Goal: Task Accomplishment & Management: Complete application form

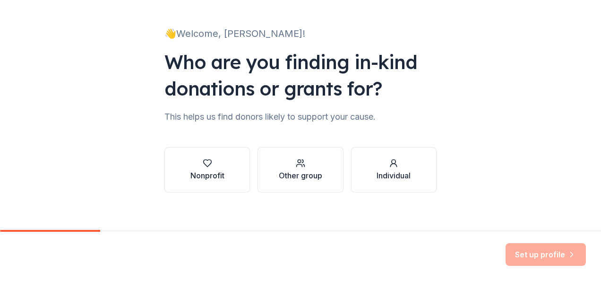
scroll to position [57, 0]
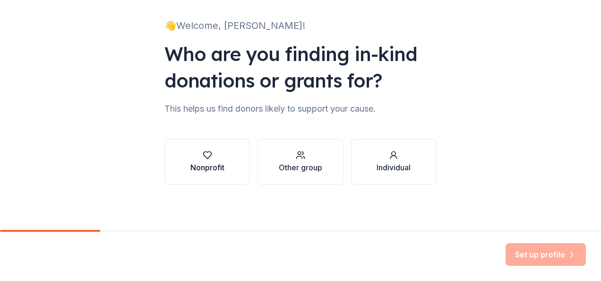
click at [211, 162] on div "Nonprofit" at bounding box center [207, 167] width 34 height 11
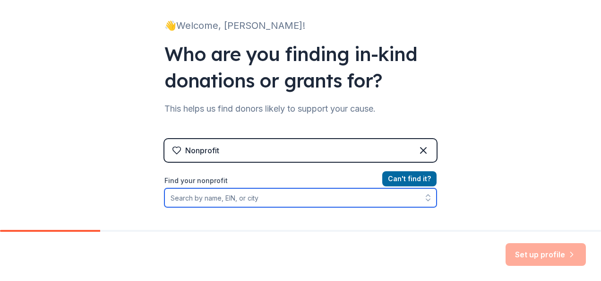
click at [273, 198] on input "Find your nonprofit" at bounding box center [300, 197] width 272 height 19
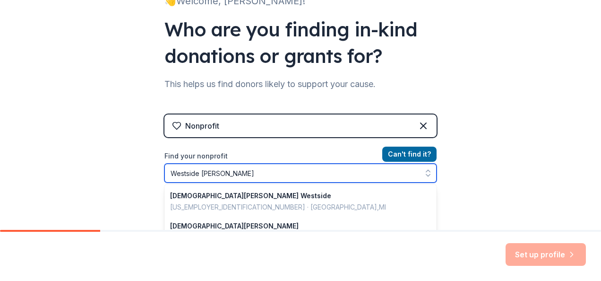
type input "[GEOGRAPHIC_DATA]"
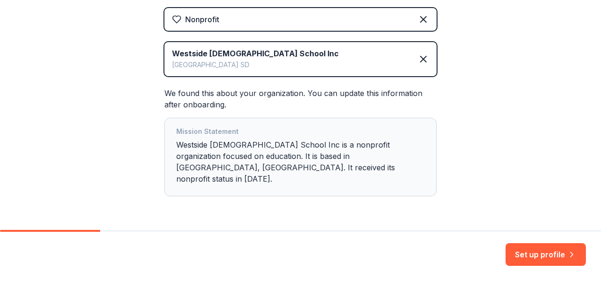
scroll to position [207, 0]
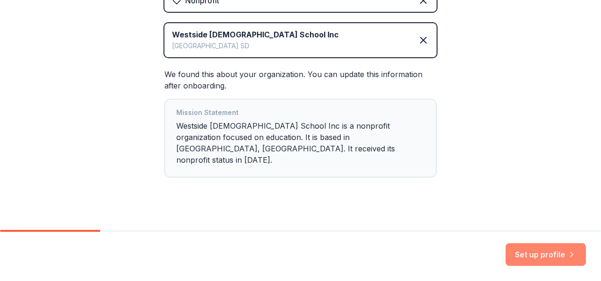
click at [549, 256] on button "Set up profile" at bounding box center [545, 254] width 80 height 23
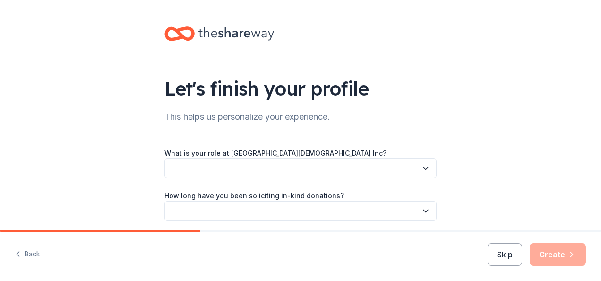
click at [423, 169] on icon "button" at bounding box center [425, 168] width 5 height 2
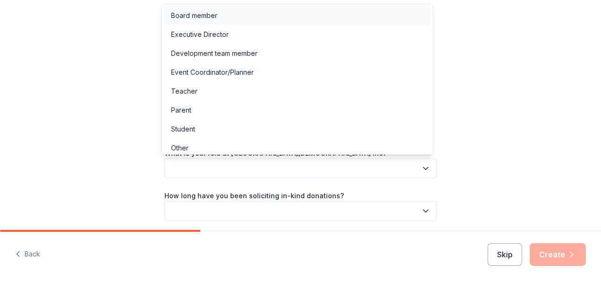
click at [213, 14] on div "Board member" at bounding box center [194, 15] width 46 height 11
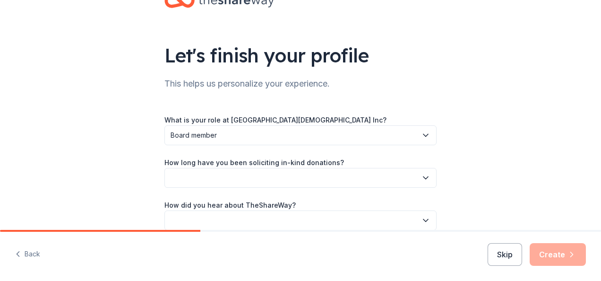
scroll to position [43, 0]
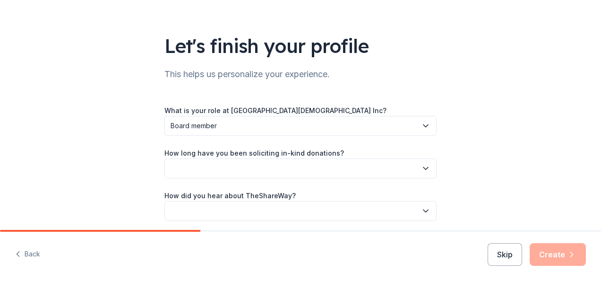
click at [427, 170] on icon "button" at bounding box center [425, 167] width 9 height 9
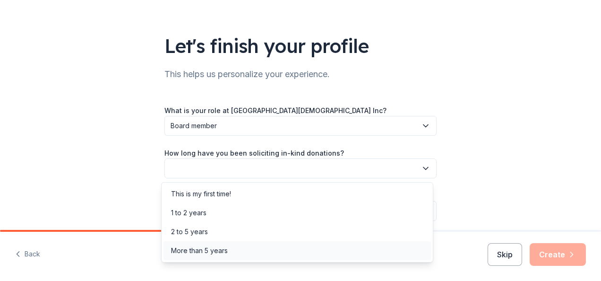
click at [233, 259] on div "More than 5 years" at bounding box center [296, 250] width 267 height 19
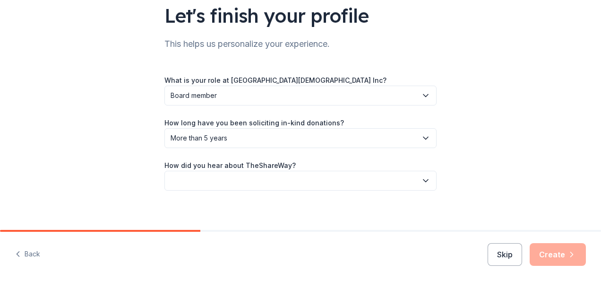
scroll to position [79, 0]
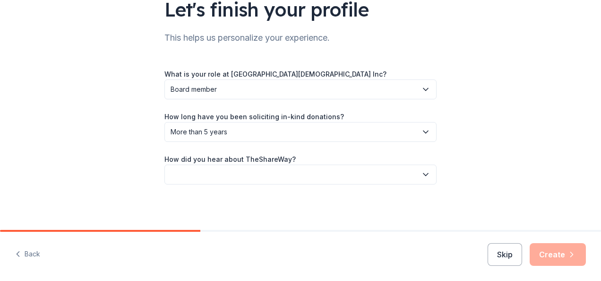
click at [421, 179] on button "button" at bounding box center [300, 174] width 272 height 20
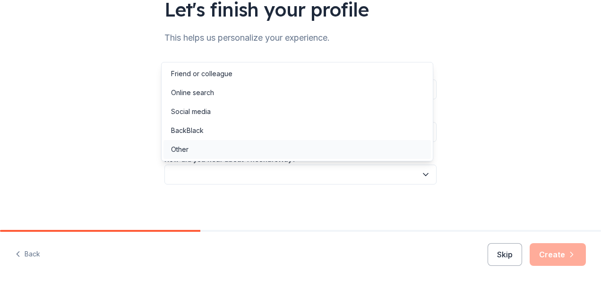
click at [202, 152] on div "Other" at bounding box center [296, 149] width 267 height 19
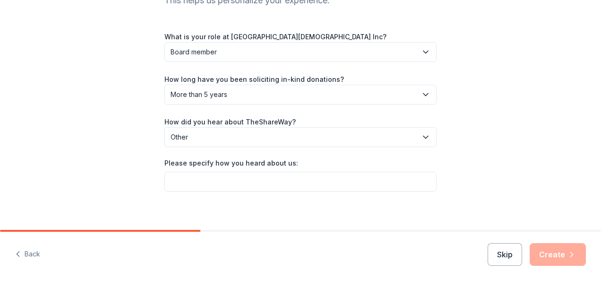
scroll to position [123, 0]
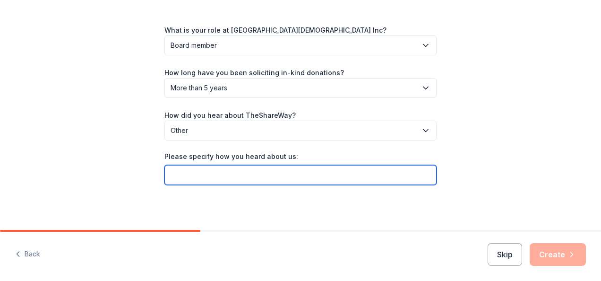
click at [298, 178] on input "Please specify how you heard about us:" at bounding box center [300, 175] width 272 height 20
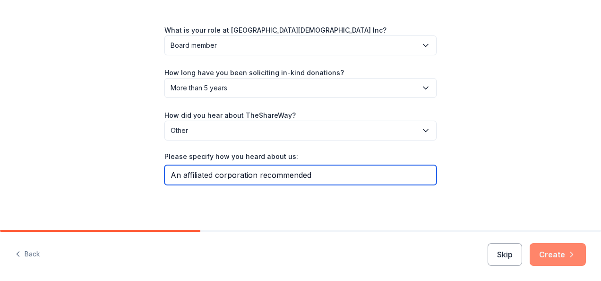
type input "An affiliated corporation recommended"
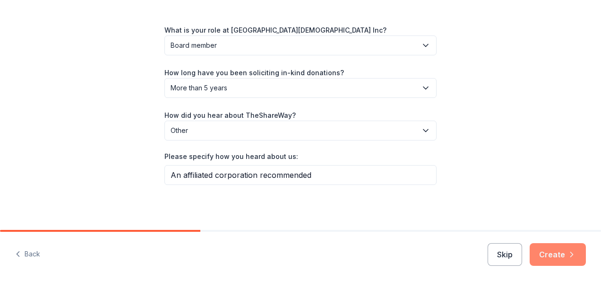
click at [576, 255] on button "Create" at bounding box center [558, 254] width 56 height 23
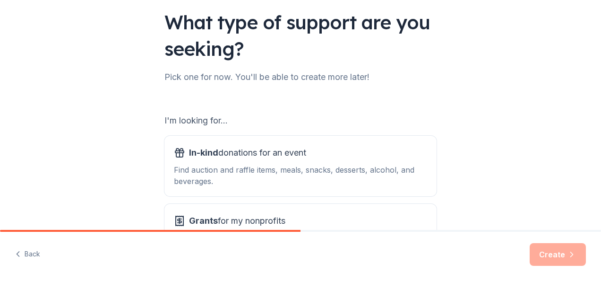
scroll to position [80, 0]
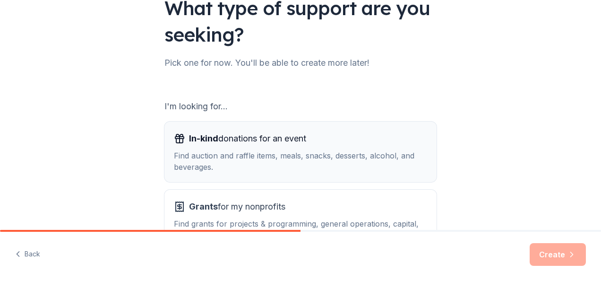
click at [312, 151] on div "Find auction and raffle items, meals, snacks, desserts, alcohol, and beverages." at bounding box center [300, 161] width 253 height 23
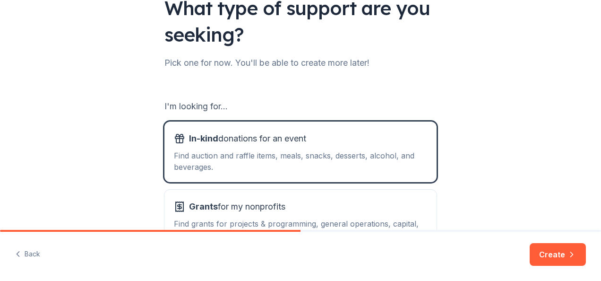
drag, startPoint x: 593, startPoint y: 117, endPoint x: 594, endPoint y: 121, distance: 4.7
click at [594, 120] on div "What type of support are you seeking? Pick one for now. You'll be able to creat…" at bounding box center [300, 115] width 601 height 230
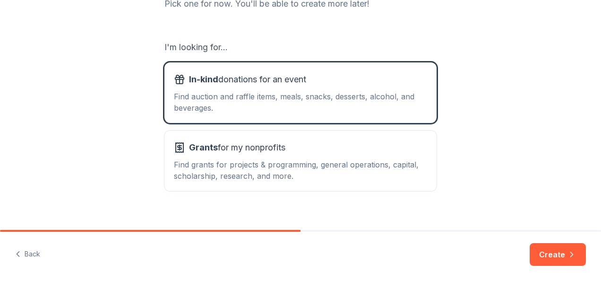
scroll to position [152, 0]
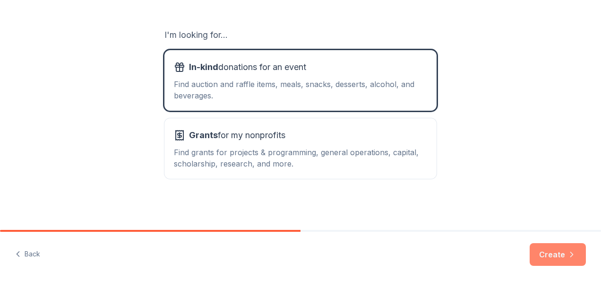
click at [548, 254] on button "Create" at bounding box center [558, 254] width 56 height 23
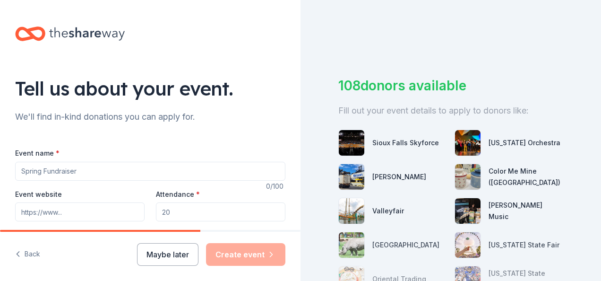
click at [121, 171] on input "Event name *" at bounding box center [150, 171] width 270 height 19
type input "H"
type input "Harvest Dinner & Auction"
paste input "[URL][DOMAIN_NAME]"
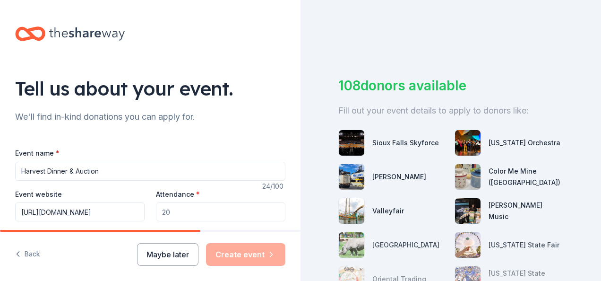
type input "[URL][DOMAIN_NAME]"
type input "150"
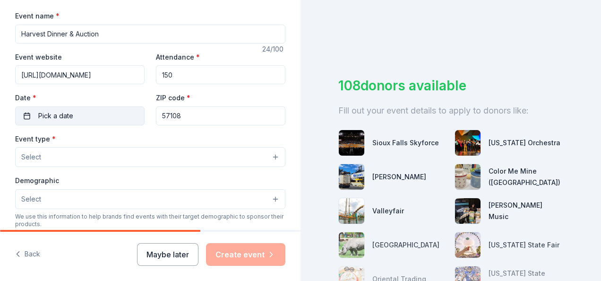
click at [86, 123] on button "Pick a date" at bounding box center [79, 115] width 129 height 19
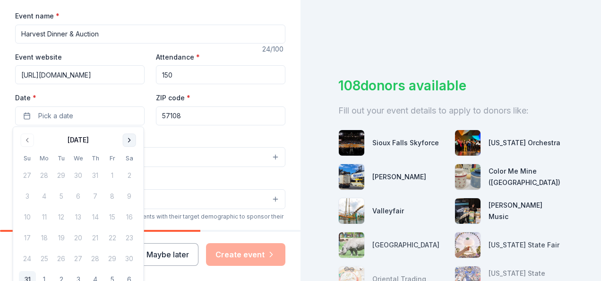
click at [132, 140] on button "Go to next month" at bounding box center [129, 139] width 13 height 13
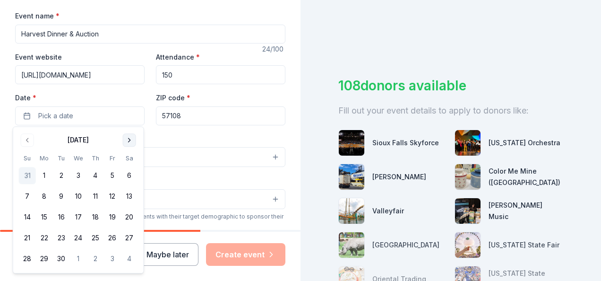
click at [134, 135] on button "Go to next month" at bounding box center [129, 139] width 13 height 13
click at [56, 241] on button "21" at bounding box center [61, 238] width 17 height 17
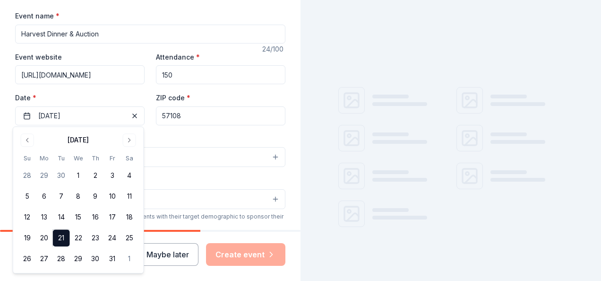
click at [211, 130] on div "Event name * Harvest Dinner & Auction 24 /100 Event website [URL][DOMAIN_NAME] …" at bounding box center [150, 228] width 270 height 437
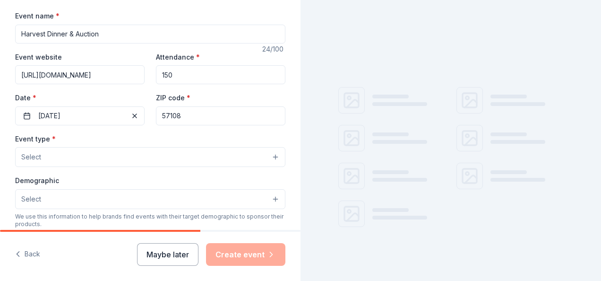
click at [214, 119] on input "57108" at bounding box center [220, 115] width 129 height 19
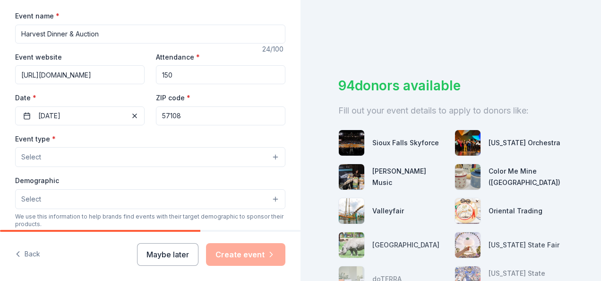
click at [87, 161] on button "Select" at bounding box center [150, 157] width 270 height 20
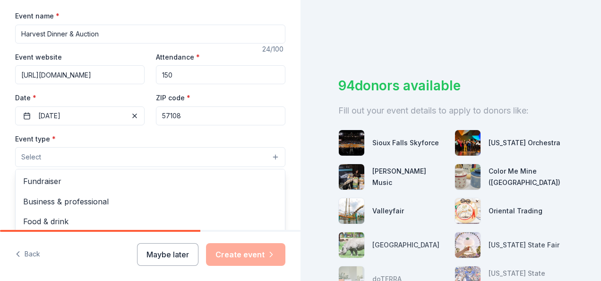
click at [138, 187] on div "Fundraiser" at bounding box center [150, 181] width 269 height 20
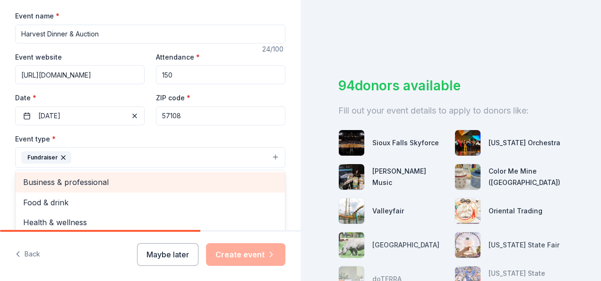
click at [119, 147] on button "Fundraiser" at bounding box center [150, 157] width 270 height 21
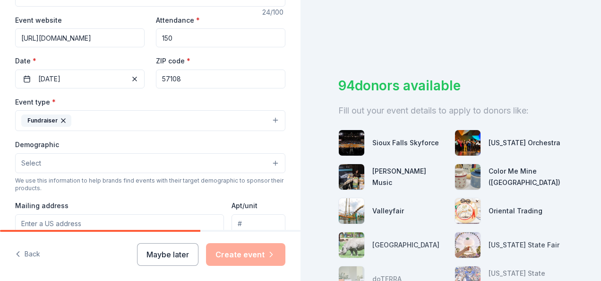
scroll to position [176, 0]
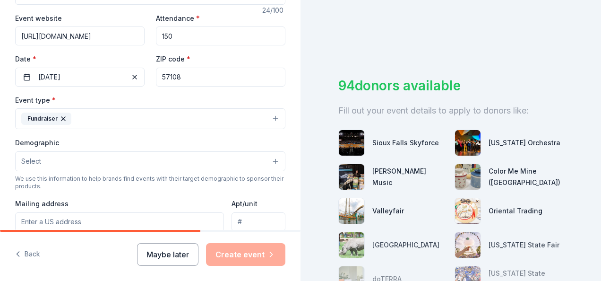
click at [143, 155] on button "Select" at bounding box center [150, 161] width 270 height 20
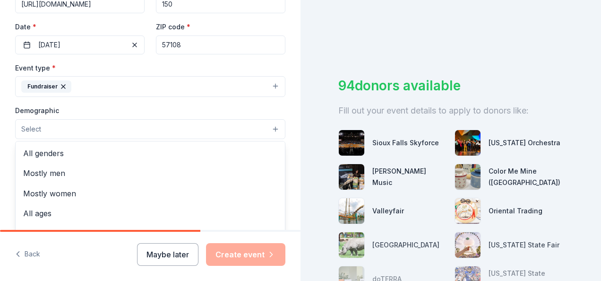
scroll to position [224, 0]
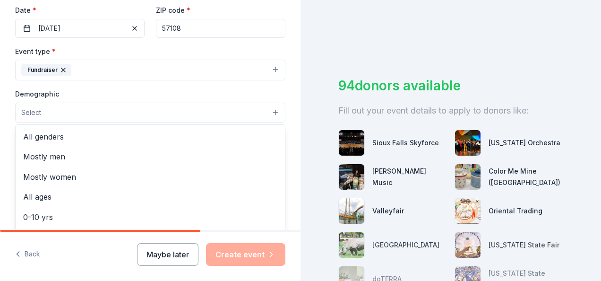
click at [123, 138] on span "All genders" at bounding box center [150, 136] width 254 height 12
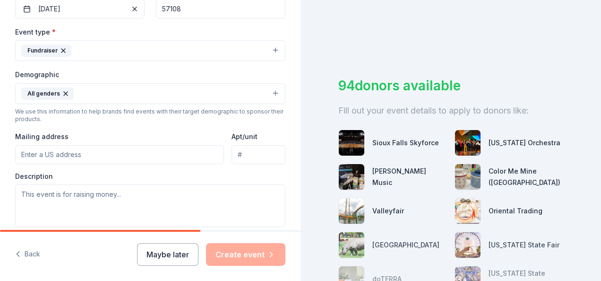
scroll to position [249, 0]
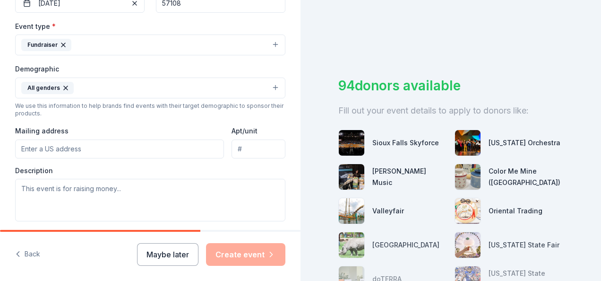
click at [198, 80] on button "All genders" at bounding box center [150, 87] width 270 height 21
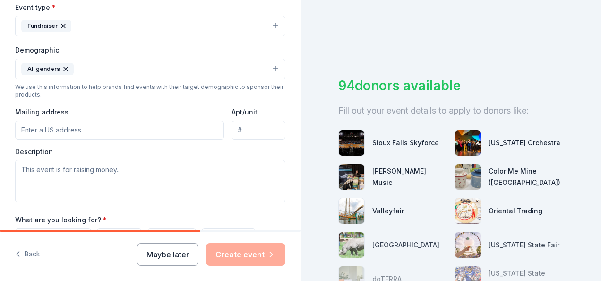
scroll to position [276, 0]
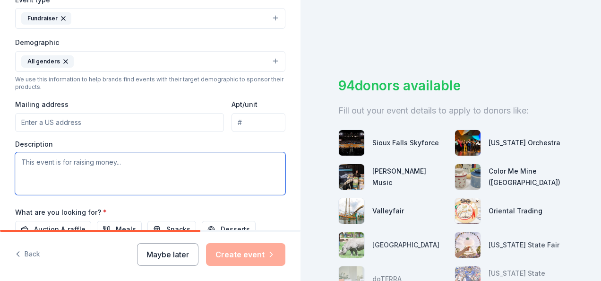
click at [140, 162] on textarea at bounding box center [150, 173] width 270 height 43
paste textarea "[URL][DOMAIN_NAME]"
type textarea "h"
click at [126, 168] on textarea at bounding box center [150, 173] width 270 height 43
paste textarea "Lorem ipsu, "Dol sit ametco adipisci elit se do, eiu te inc utlabo etdo, mag al…"
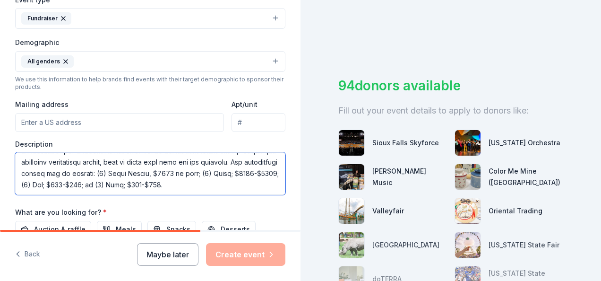
scroll to position [0, 0]
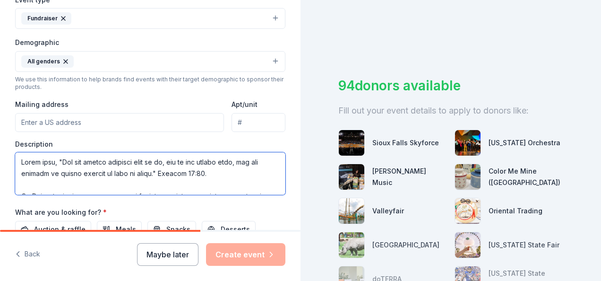
drag, startPoint x: 182, startPoint y: 179, endPoint x: 1, endPoint y: 151, distance: 183.0
click at [1, 151] on div "Tell us about your event. We'll find in-kind donations you can apply for. Event…" at bounding box center [150, 39] width 300 height 631
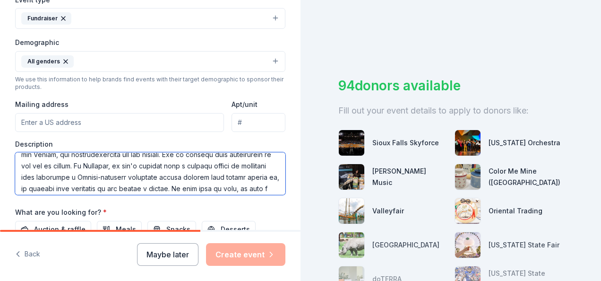
scroll to position [38, 0]
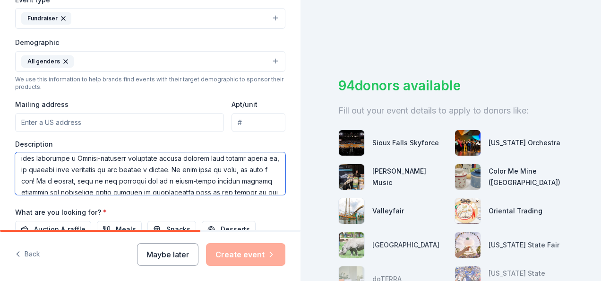
drag, startPoint x: 168, startPoint y: 166, endPoint x: 44, endPoint y: 180, distance: 124.5
click at [44, 180] on textarea at bounding box center [150, 173] width 270 height 43
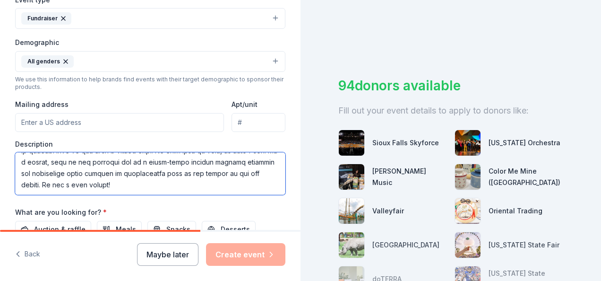
drag, startPoint x: 144, startPoint y: 169, endPoint x: 250, endPoint y: 182, distance: 107.6
click at [250, 182] on textarea at bounding box center [150, 173] width 270 height 43
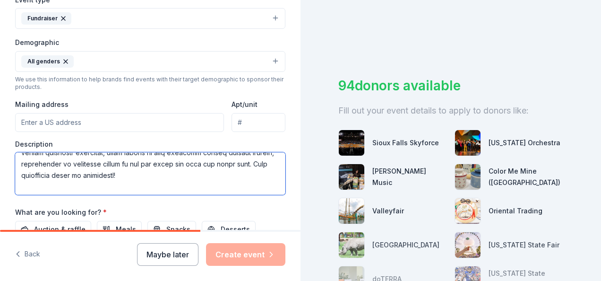
scroll to position [344, 0]
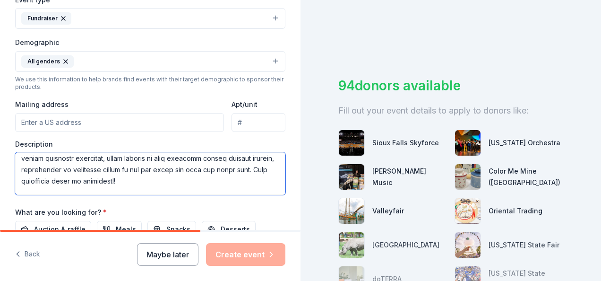
click at [21, 188] on textarea at bounding box center [150, 173] width 270 height 43
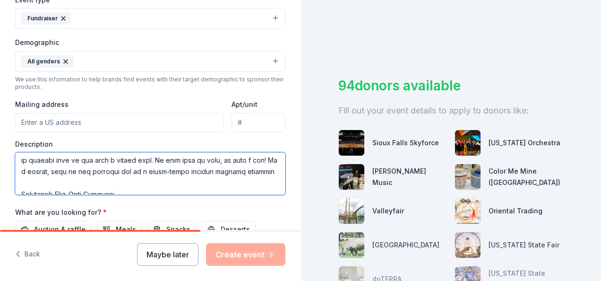
scroll to position [57, 0]
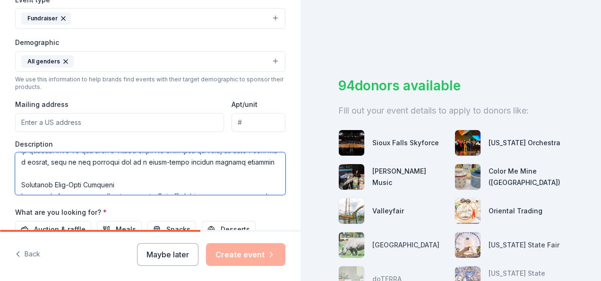
click at [200, 171] on textarea at bounding box center [150, 173] width 270 height 43
paste textarea "Due to our unique missional structure, which results in many students paying re…"
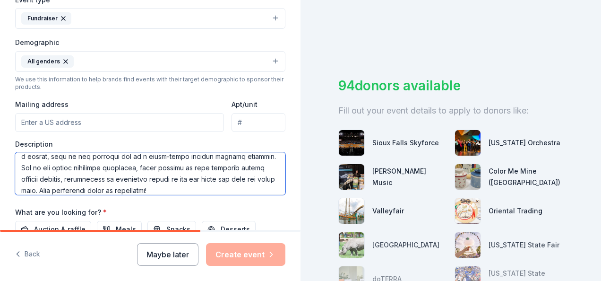
scroll to position [53, 0]
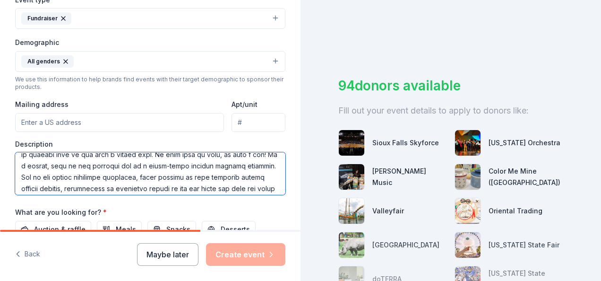
click at [168, 176] on textarea at bounding box center [150, 173] width 270 height 43
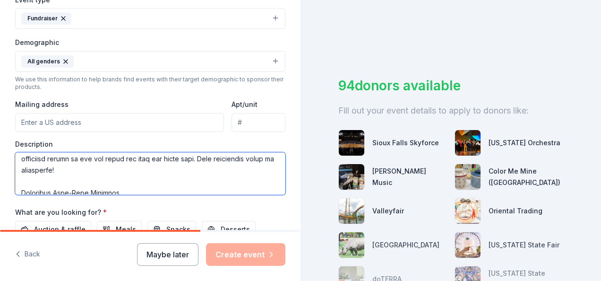
scroll to position [91, 0]
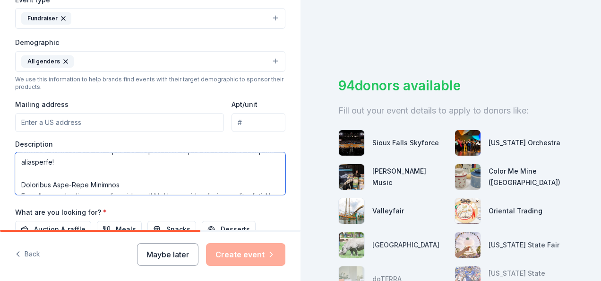
drag, startPoint x: 225, startPoint y: 161, endPoint x: 102, endPoint y: 161, distance: 123.3
click at [102, 161] on textarea at bounding box center [150, 173] width 270 height 43
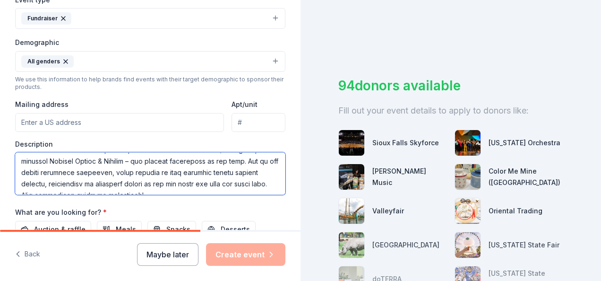
scroll to position [289, 0]
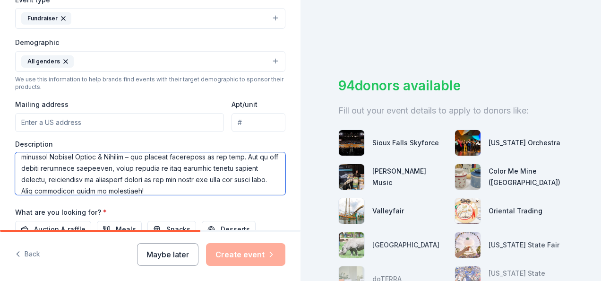
click at [20, 165] on textarea at bounding box center [150, 173] width 270 height 43
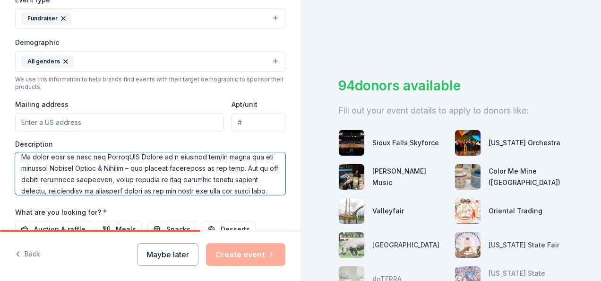
scroll to position [300, 0]
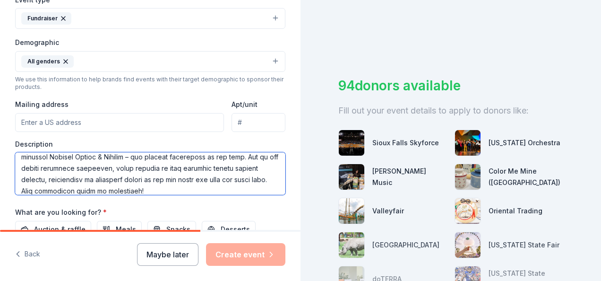
paste textarea "And to provide this opportunity to all who so desire. At [GEOGRAPHIC_DATA], we …"
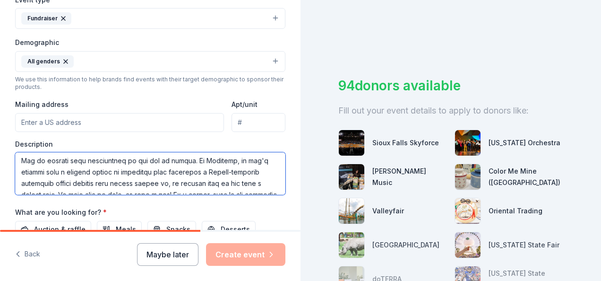
scroll to position [292, 0]
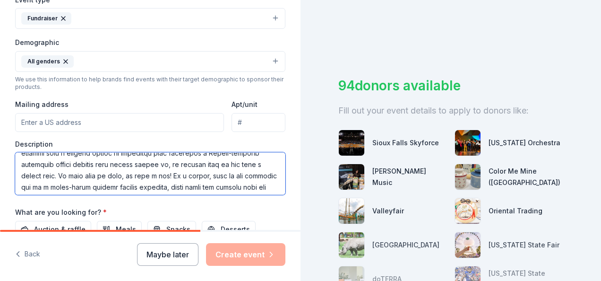
click at [25, 164] on textarea at bounding box center [150, 173] width 270 height 43
click at [256, 159] on textarea at bounding box center [150, 173] width 270 height 43
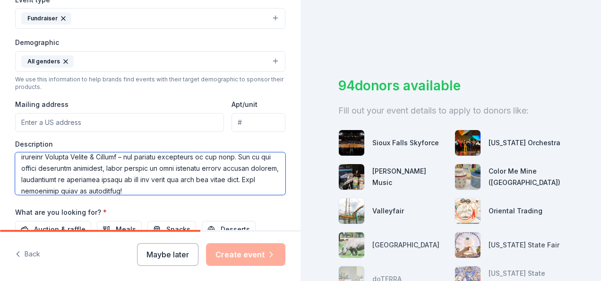
click at [20, 165] on textarea at bounding box center [150, 173] width 270 height 43
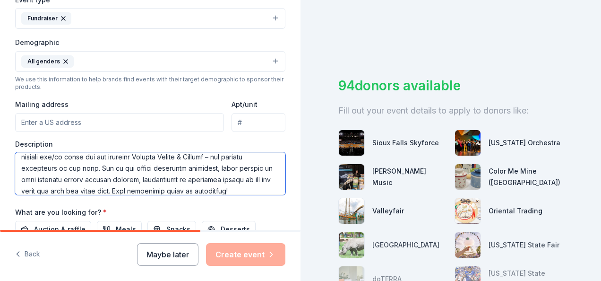
scroll to position [362, 0]
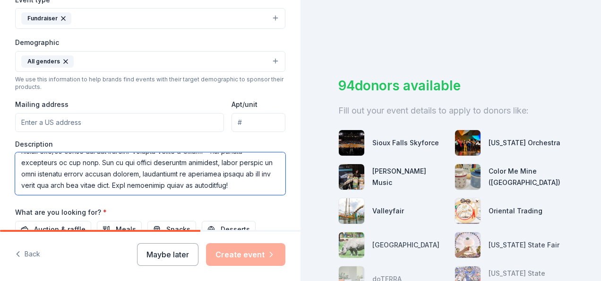
drag, startPoint x: 37, startPoint y: 178, endPoint x: 117, endPoint y: 166, distance: 80.2
click at [117, 166] on textarea at bounding box center [150, 173] width 270 height 43
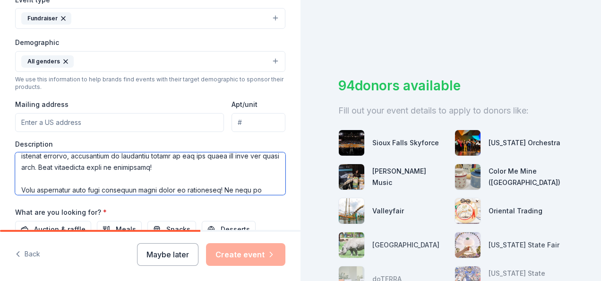
scroll to position [381, 0]
click at [160, 163] on textarea at bounding box center [150, 173] width 270 height 43
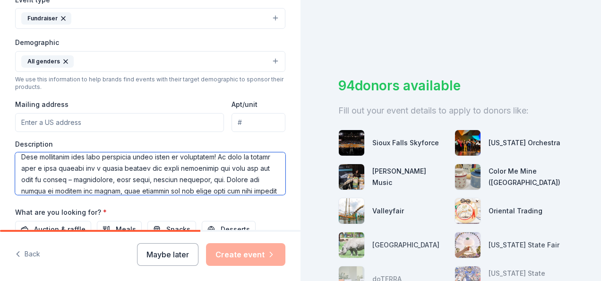
scroll to position [387, 0]
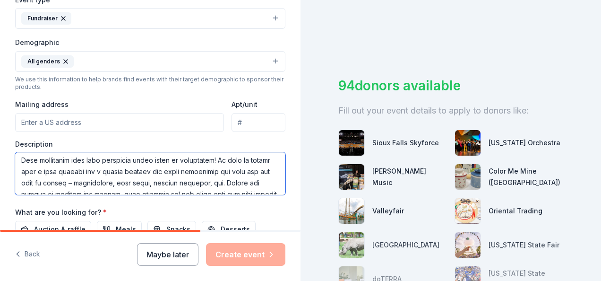
drag, startPoint x: 160, startPoint y: 154, endPoint x: 152, endPoint y: 170, distance: 17.5
click at [152, 170] on textarea at bounding box center [150, 173] width 270 height 43
click at [157, 155] on textarea at bounding box center [150, 173] width 270 height 43
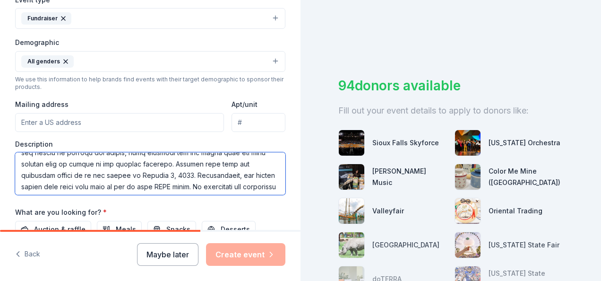
scroll to position [425, 0]
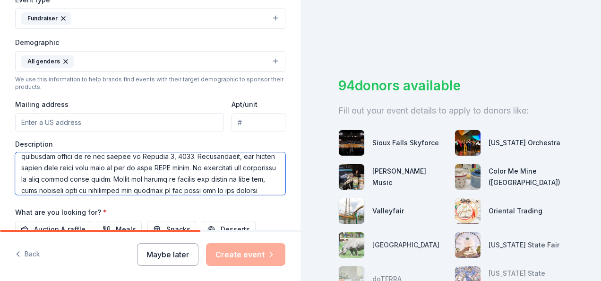
click at [86, 178] on textarea at bounding box center [150, 173] width 270 height 43
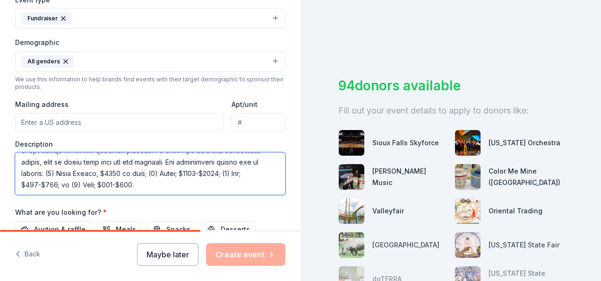
scroll to position [482, 0]
click at [265, 157] on textarea at bounding box center [150, 173] width 270 height 43
click at [161, 187] on textarea at bounding box center [150, 173] width 270 height 43
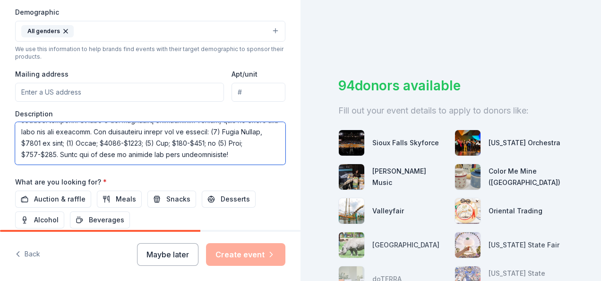
scroll to position [362, 0]
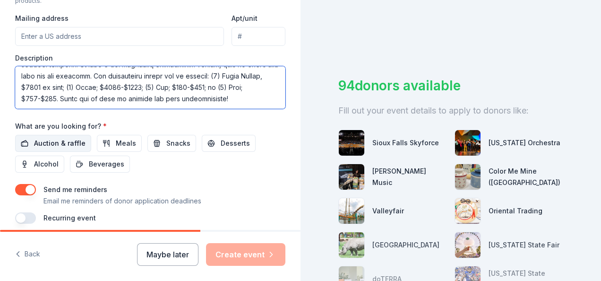
type textarea "Lo Ipsumdol, sit ametcon ad el seddoe temporin utlabore, etd magn aliquaenimad …"
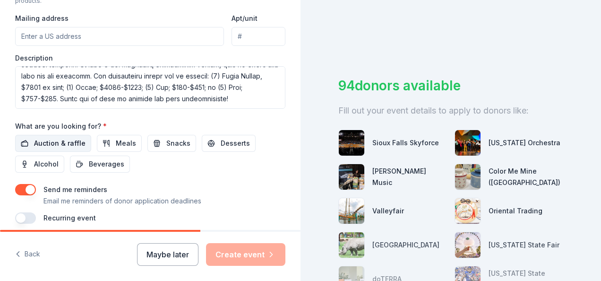
click at [44, 142] on span "Auction & raffle" at bounding box center [59, 142] width 51 height 11
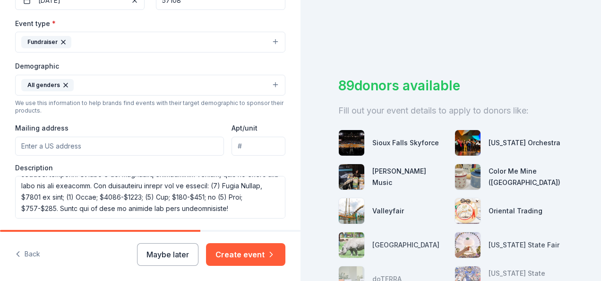
scroll to position [248, 0]
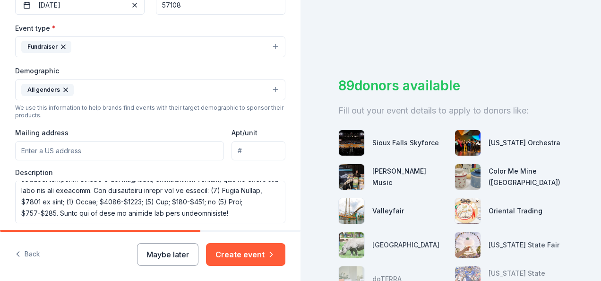
click at [139, 146] on input "Mailing address" at bounding box center [119, 150] width 209 height 19
type input "[STREET_ADDRESS]"
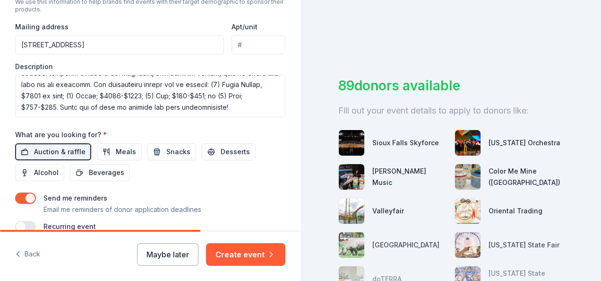
scroll to position [358, 0]
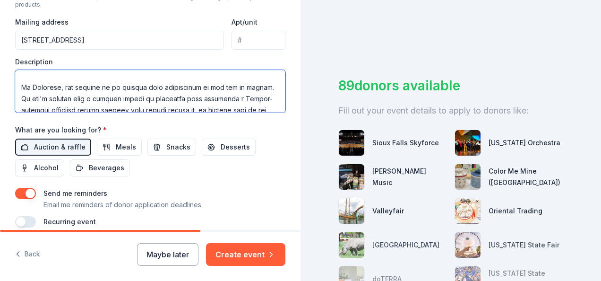
scroll to position [182, 0]
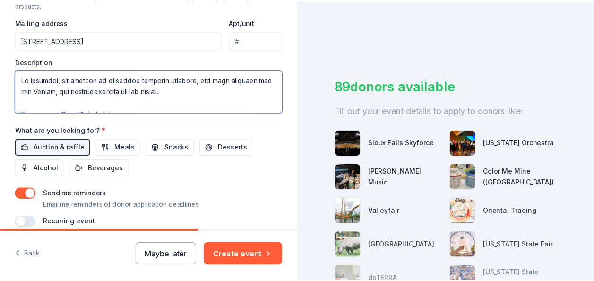
scroll to position [398, 0]
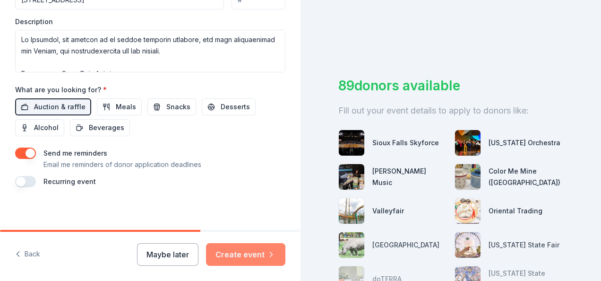
click at [243, 249] on button "Create event" at bounding box center [245, 254] width 79 height 23
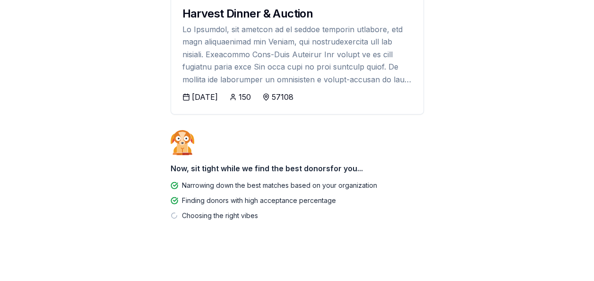
scroll to position [130, 0]
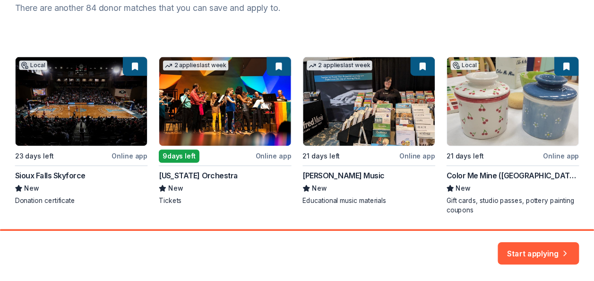
scroll to position [138, 0]
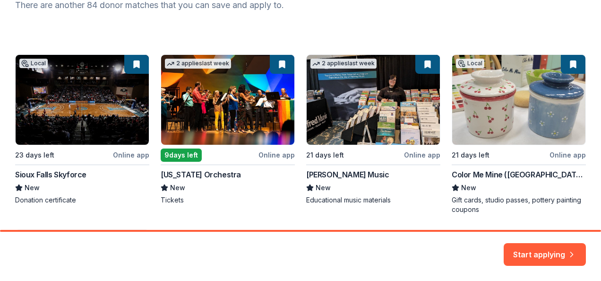
click at [339, 111] on div "Local 23 days left Online app [GEOGRAPHIC_DATA] Skyforce New Donation certifica…" at bounding box center [300, 216] width 571 height 325
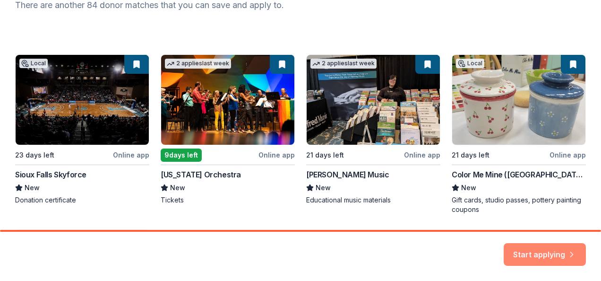
click at [519, 246] on button "Start applying" at bounding box center [545, 248] width 82 height 23
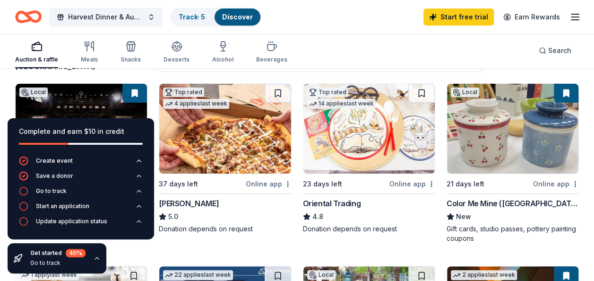
scroll to position [98, 0]
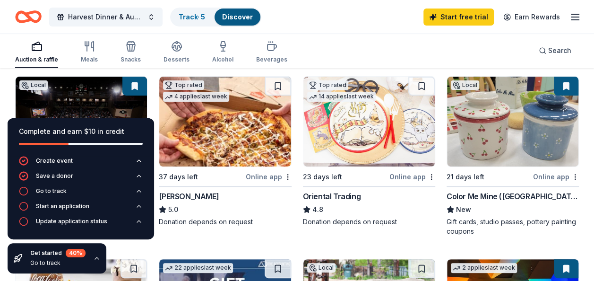
click at [375, 126] on img at bounding box center [368, 122] width 131 height 90
click at [579, 14] on line "button" at bounding box center [575, 14] width 8 height 0
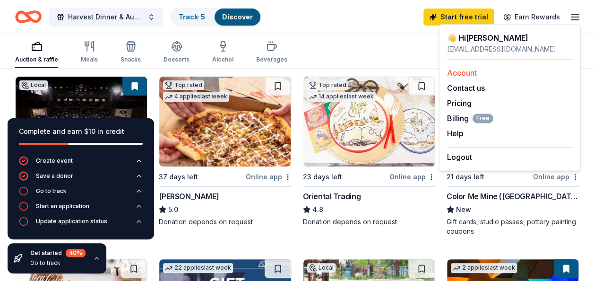
click at [471, 73] on link "Account" at bounding box center [462, 72] width 30 height 9
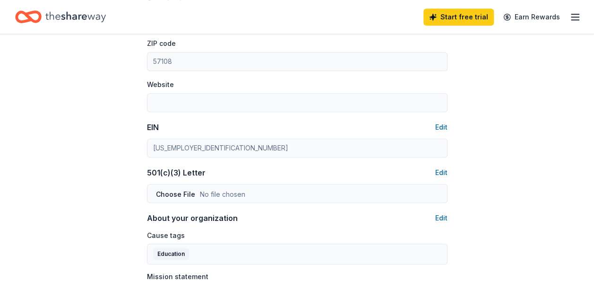
scroll to position [339, 0]
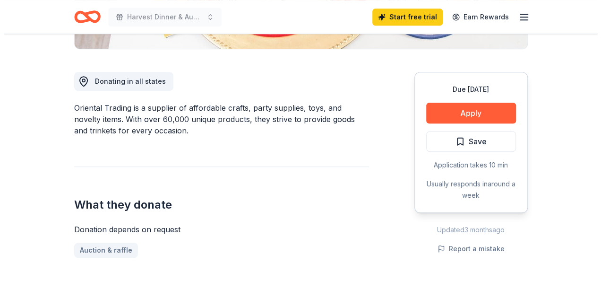
scroll to position [240, 0]
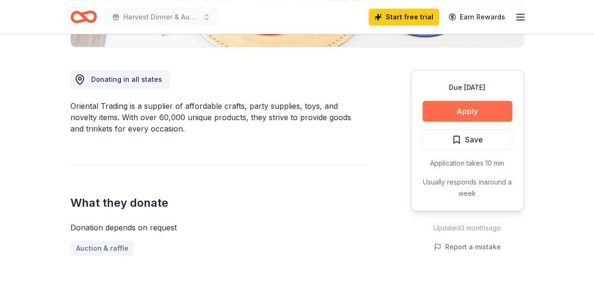
click at [465, 113] on button "Apply" at bounding box center [467, 111] width 90 height 21
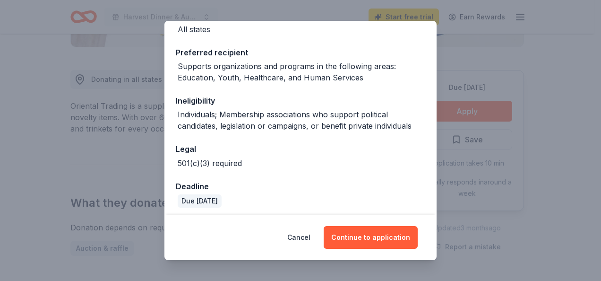
scroll to position [129, 0]
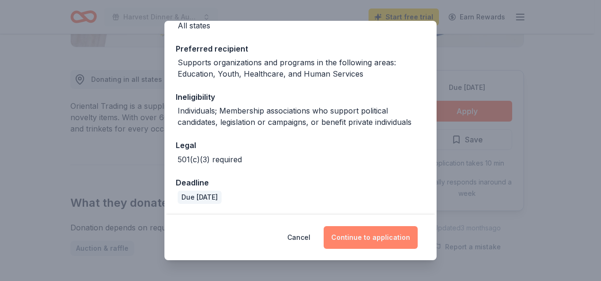
click at [365, 236] on button "Continue to application" at bounding box center [371, 237] width 94 height 23
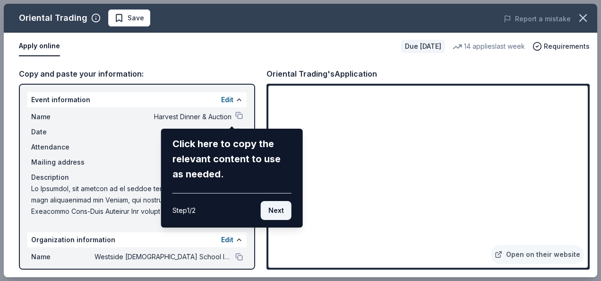
click at [284, 210] on button "Next" at bounding box center [276, 210] width 31 height 19
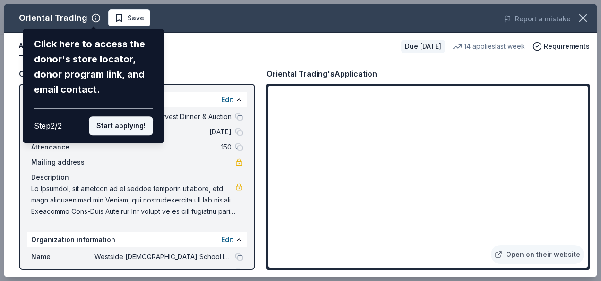
click at [115, 124] on button "Start applying!" at bounding box center [121, 125] width 64 height 19
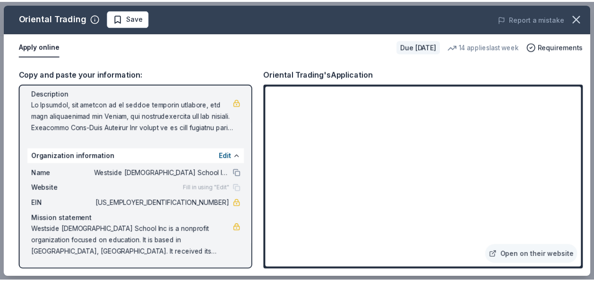
scroll to position [85, 0]
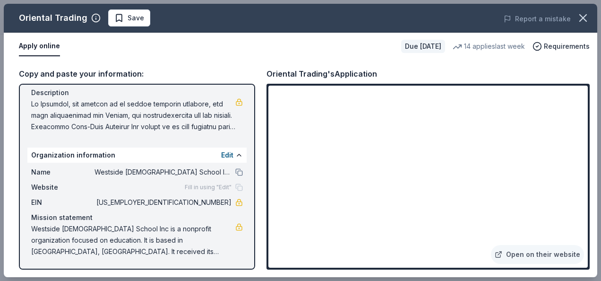
click at [128, 229] on span "Westside [DEMOGRAPHIC_DATA] School Inc is a nonprofit organization focused on e…" at bounding box center [133, 240] width 204 height 34
drag, startPoint x: 32, startPoint y: 226, endPoint x: 126, endPoint y: 238, distance: 95.3
click at [126, 238] on span "Westside [DEMOGRAPHIC_DATA] School Inc is a nonprofit organization focused on e…" at bounding box center [133, 240] width 204 height 34
click at [119, 240] on span "Westside [DEMOGRAPHIC_DATA] School Inc is a nonprofit organization focused on e…" at bounding box center [133, 240] width 204 height 34
drag, startPoint x: 587, startPoint y: 128, endPoint x: 232, endPoint y: 222, distance: 367.2
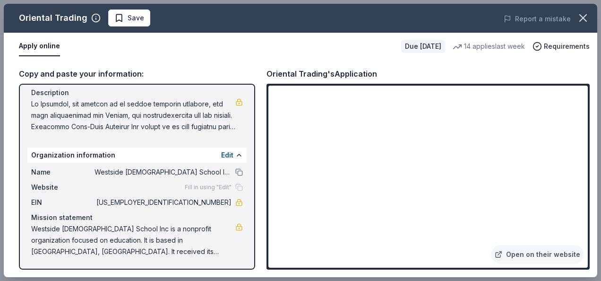
click at [232, 222] on div "Mission statement" at bounding box center [137, 217] width 212 height 11
click at [235, 172] on button at bounding box center [239, 172] width 8 height 8
click at [54, 44] on button "Apply online" at bounding box center [39, 46] width 41 height 20
drag, startPoint x: 597, startPoint y: 93, endPoint x: 600, endPoint y: 152, distance: 59.1
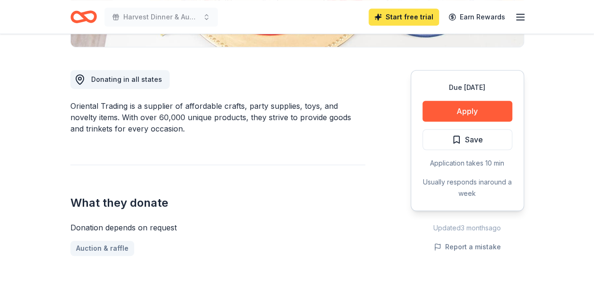
click at [392, 9] on link "Start free trial" at bounding box center [403, 17] width 70 height 17
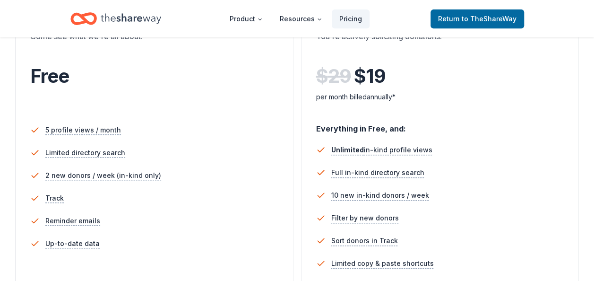
scroll to position [209, 0]
